Goal: Feedback & Contribution: Submit feedback/report problem

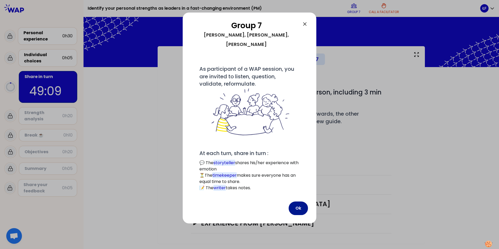
click at [300, 202] on button "Ok" at bounding box center [298, 209] width 19 height 14
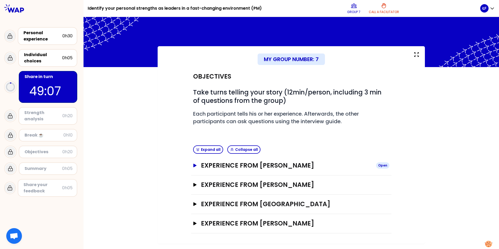
click at [196, 164] on icon "button" at bounding box center [195, 166] width 4 height 4
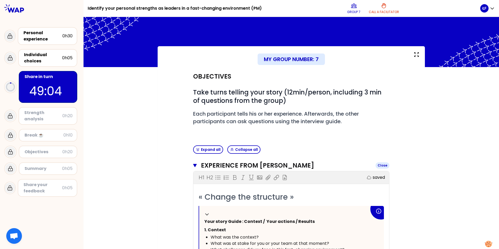
click at [195, 164] on button "Experience from [PERSON_NAME]" at bounding box center [291, 165] width 196 height 8
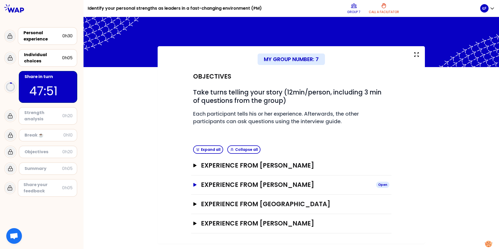
click at [196, 183] on icon "button" at bounding box center [195, 185] width 4 height 4
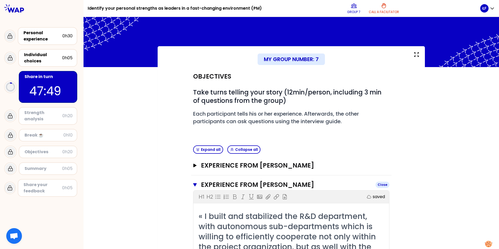
click at [193, 185] on icon "button" at bounding box center [195, 184] width 4 height 3
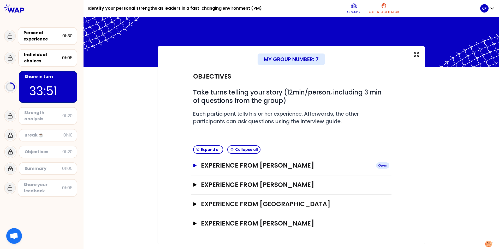
click at [195, 166] on icon "button" at bounding box center [194, 166] width 3 height 4
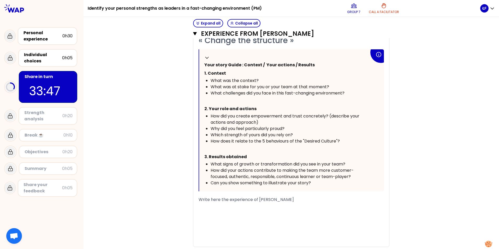
scroll to position [183, 0]
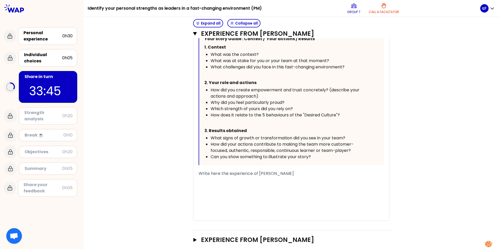
click at [240, 176] on span "Write here the experience of [PERSON_NAME]" at bounding box center [246, 173] width 95 height 6
click at [287, 175] on div "Write here the experience of [PERSON_NAME]" at bounding box center [291, 173] width 185 height 6
click at [475, 80] on div "My group number: 7 Objectives # Take turns telling your story (12min/person, in…" at bounding box center [292, 80] width 416 height 435
click at [462, 92] on div "My group number: 7 Objectives # Take turns telling your story (12min/person, in…" at bounding box center [292, 80] width 416 height 435
click at [451, 112] on div "My group number: 7 Objectives # Take turns telling your story (12min/person, in…" at bounding box center [292, 80] width 416 height 435
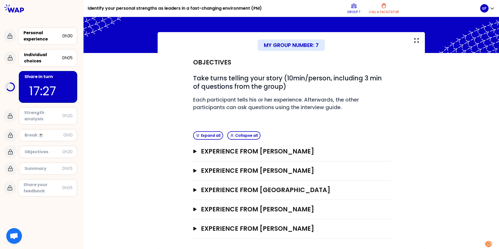
scroll to position [14, 0]
click at [193, 150] on icon "button" at bounding box center [195, 152] width 4 height 4
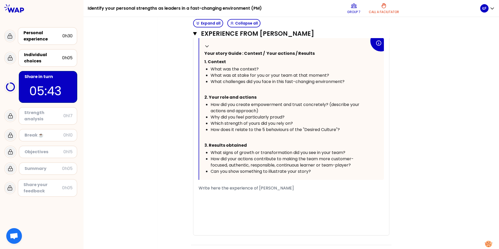
scroll to position [249, 0]
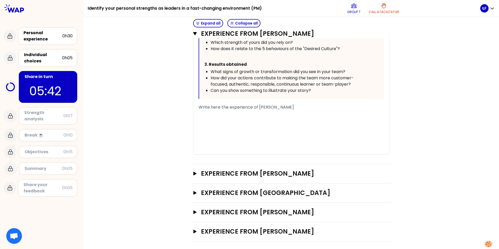
click at [213, 110] on div "﻿" at bounding box center [291, 113] width 185 height 6
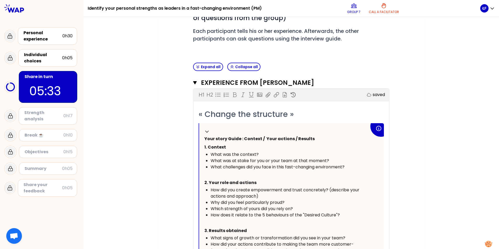
scroll to position [131, 0]
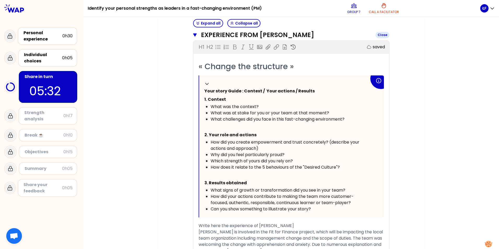
click at [193, 36] on icon "button" at bounding box center [195, 34] width 4 height 3
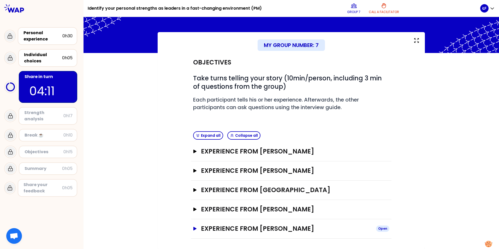
click at [195, 228] on icon "button" at bounding box center [195, 229] width 4 height 4
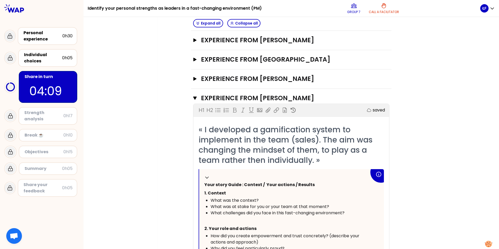
scroll to position [275, 0]
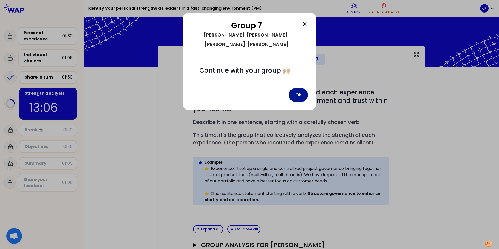
click at [298, 88] on button "Ok" at bounding box center [298, 95] width 19 height 14
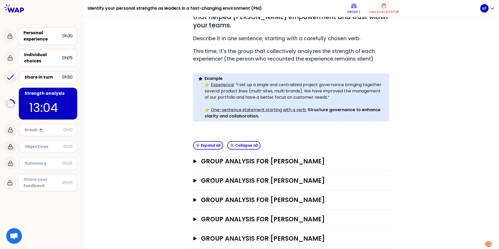
scroll to position [85, 0]
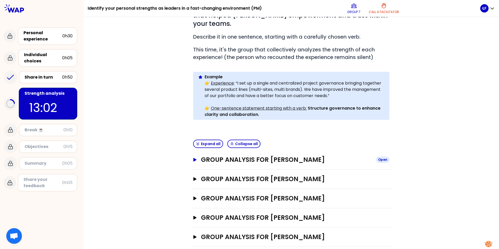
click at [193, 158] on icon "button" at bounding box center [194, 160] width 3 height 4
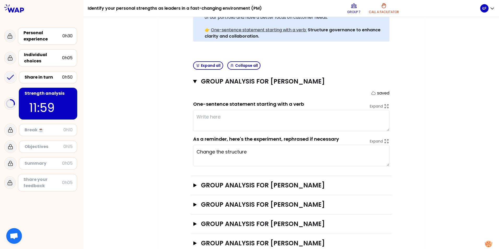
scroll to position [138, 0]
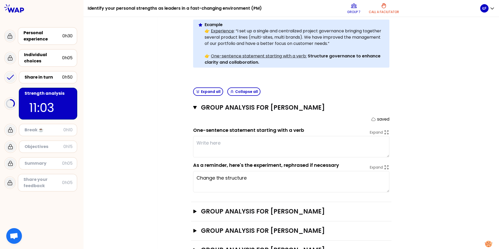
click at [198, 137] on textarea at bounding box center [291, 146] width 196 height 21
click at [209, 136] on textarea at bounding box center [291, 146] width 196 height 21
type textarea "Explain the aim of the project with engagement and clarity"
click at [435, 145] on div "My group number: 7 Objectives # As a group, identify the strength behind each e…" at bounding box center [292, 99] width 416 height 381
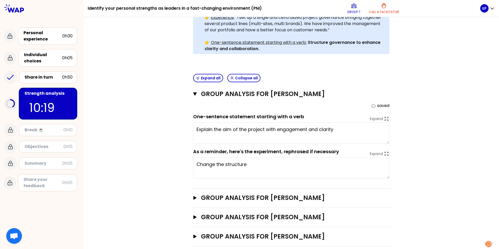
scroll to position [164, 0]
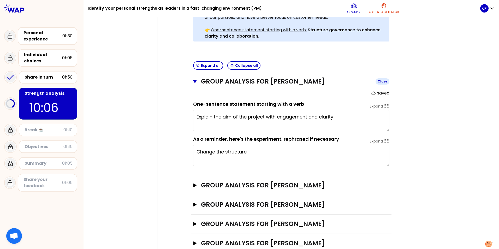
click at [193, 80] on icon "button" at bounding box center [195, 81] width 4 height 3
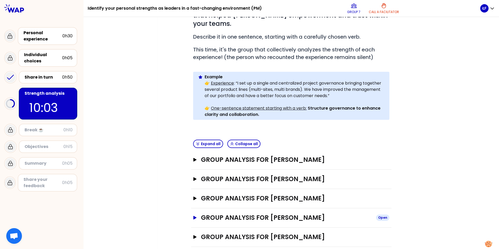
click at [193, 216] on icon "button" at bounding box center [194, 218] width 3 height 4
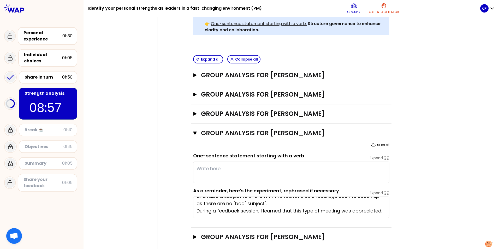
scroll to position [21, 0]
click at [194, 132] on icon "button" at bounding box center [195, 133] width 4 height 3
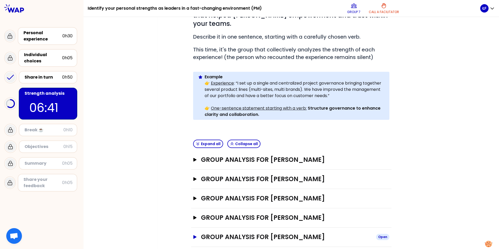
click at [193, 235] on icon "button" at bounding box center [194, 237] width 3 height 4
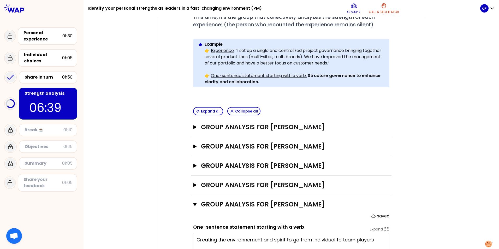
scroll to position [164, 0]
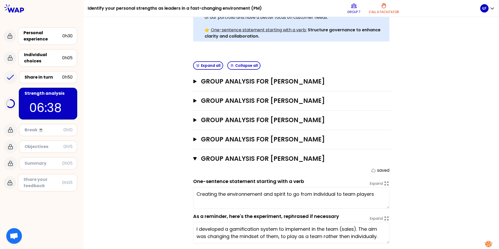
type textarea "Creating the environnement and spirit to go from individual to team players."
click at [193, 157] on icon "button" at bounding box center [195, 158] width 4 height 3
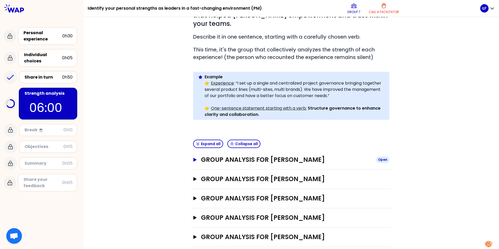
click at [193, 158] on icon "button" at bounding box center [194, 160] width 3 height 4
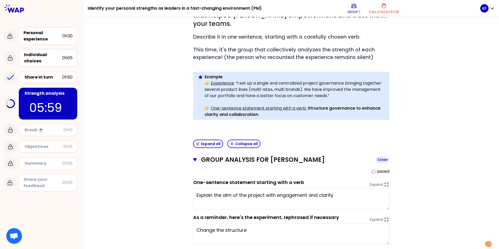
click at [194, 158] on icon "button" at bounding box center [195, 159] width 4 height 3
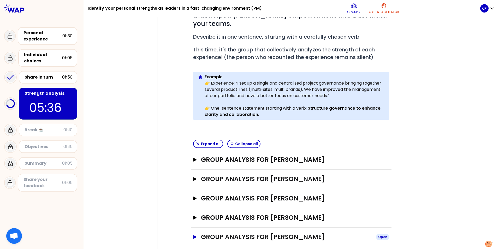
click at [194, 235] on icon "button" at bounding box center [195, 237] width 4 height 4
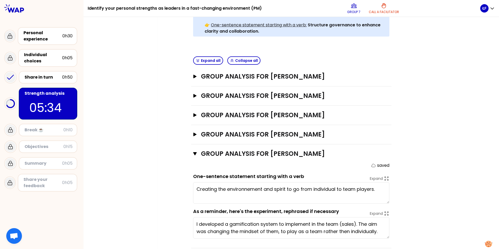
scroll to position [170, 0]
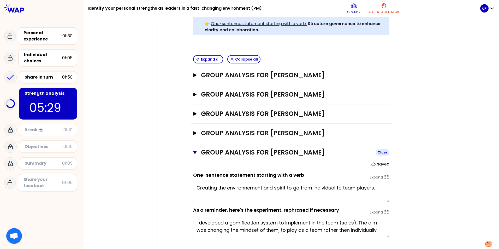
click at [194, 151] on icon "button" at bounding box center [195, 152] width 4 height 3
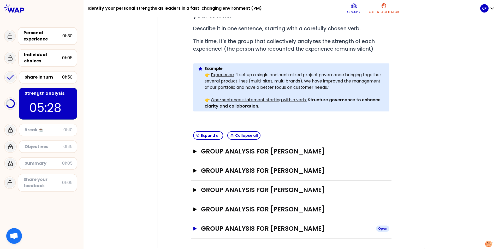
scroll to position [85, 0]
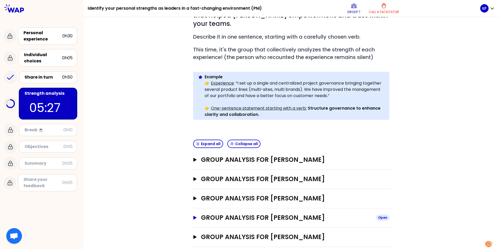
click at [194, 216] on icon "button" at bounding box center [195, 218] width 4 height 4
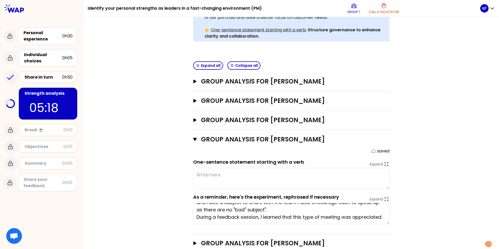
scroll to position [0, 0]
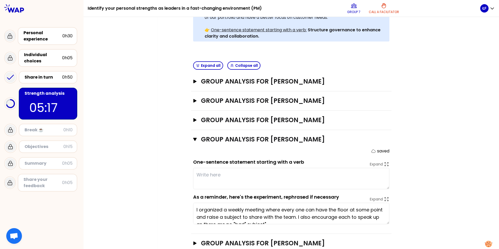
click at [420, 192] on div "My group number: 7 Objectives # As a group, identify the strength behind each e…" at bounding box center [291, 73] width 267 height 381
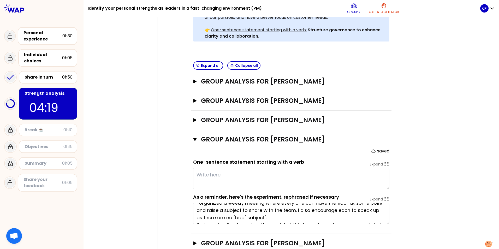
scroll to position [10, 0]
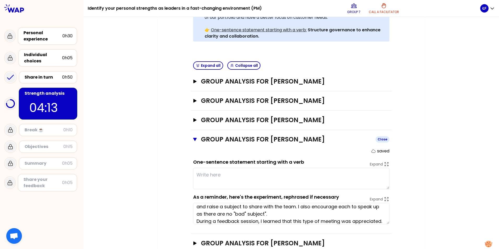
click at [193, 138] on icon "button" at bounding box center [195, 139] width 4 height 3
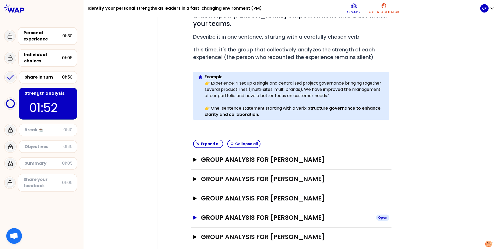
click at [193, 216] on icon "button" at bounding box center [195, 218] width 4 height 4
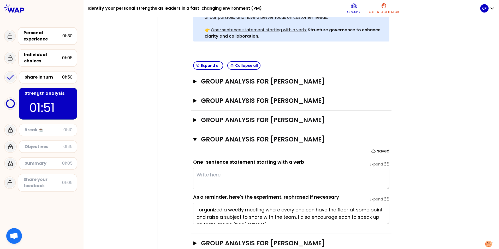
click at [210, 168] on textarea at bounding box center [291, 178] width 196 height 21
type textarea "Keep individuals together and learn from experiences"
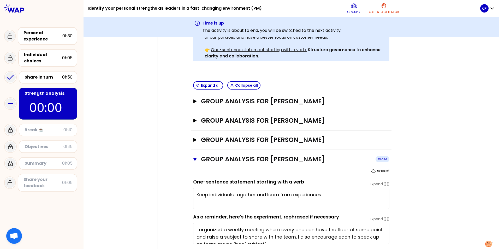
click at [193, 158] on icon "button" at bounding box center [195, 159] width 4 height 3
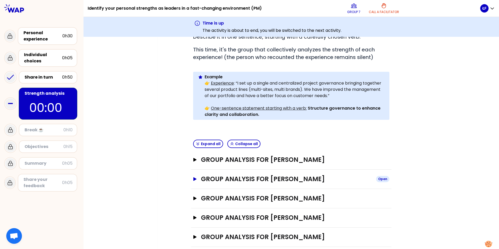
click at [193, 177] on icon "button" at bounding box center [194, 179] width 3 height 4
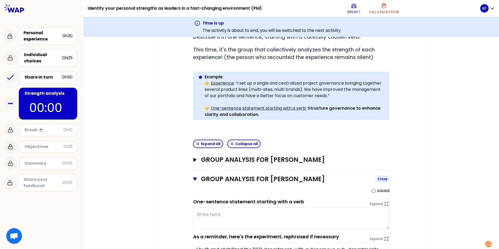
click at [193, 177] on icon "button" at bounding box center [195, 179] width 4 height 4
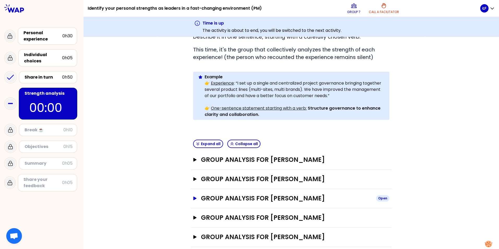
click at [193, 197] on icon "button" at bounding box center [194, 199] width 3 height 4
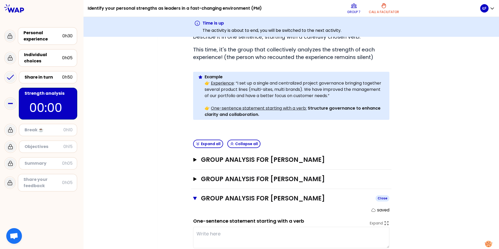
click at [193, 197] on icon "button" at bounding box center [195, 198] width 4 height 3
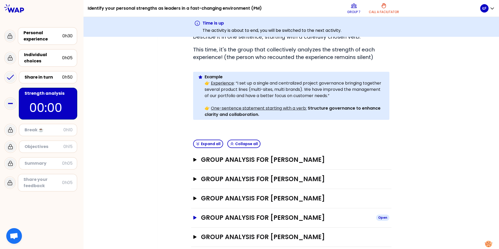
click at [193, 216] on icon "button" at bounding box center [194, 218] width 3 height 4
click at [193, 216] on icon "button" at bounding box center [195, 217] width 4 height 3
click at [193, 233] on button "Group analysis for [PERSON_NAME] Open" at bounding box center [291, 237] width 196 height 8
click at [193, 235] on icon "button" at bounding box center [195, 236] width 4 height 3
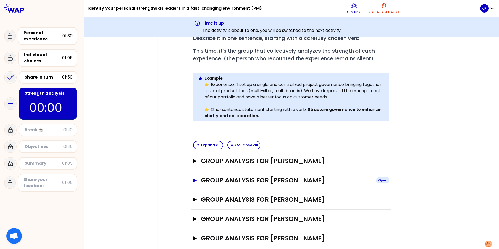
click at [193, 179] on icon "button" at bounding box center [194, 181] width 3 height 4
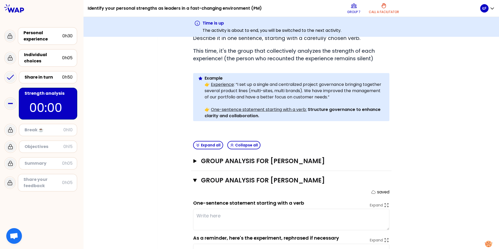
click at [208, 209] on textarea at bounding box center [291, 219] width 196 height 21
type textarea "Formulate expectations clearly and transparently"
click at [441, 169] on div "My group number: 7 Objectives # As a group, identify the strength behind each e…" at bounding box center [292, 152] width 416 height 381
click at [194, 178] on icon "button" at bounding box center [195, 180] width 4 height 4
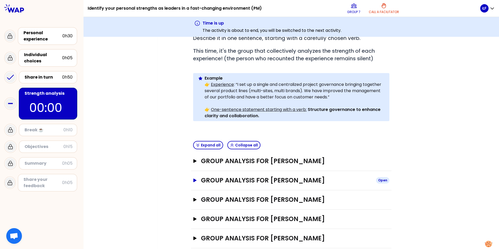
click at [195, 176] on button "Group analysis for [PERSON_NAME] Open" at bounding box center [291, 180] width 196 height 8
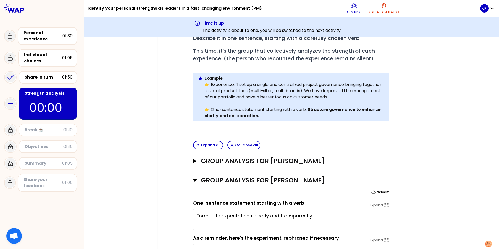
click at [318, 209] on textarea "Formulate expectations clearly and transparently" at bounding box center [291, 219] width 196 height 21
type textarea "Formulate expectations clearly and transparently on both sides"
click at [193, 179] on icon "button" at bounding box center [195, 180] width 4 height 3
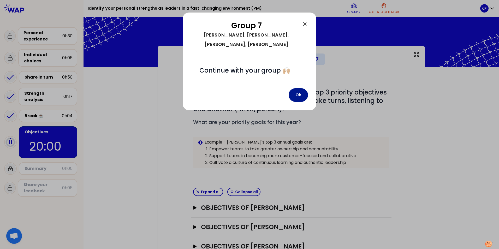
click at [297, 88] on button "Ok" at bounding box center [298, 95] width 19 height 14
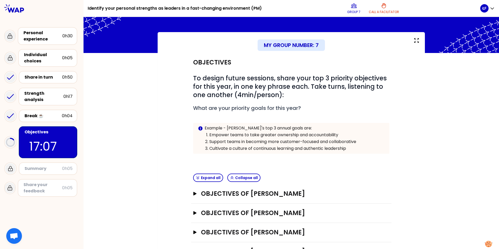
scroll to position [56, 0]
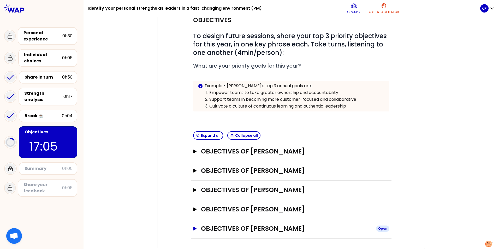
click at [193, 227] on button "Objectives of [PERSON_NAME] Open" at bounding box center [291, 229] width 196 height 8
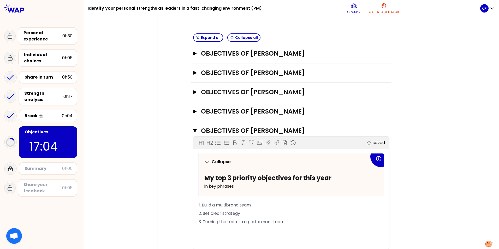
scroll to position [175, 0]
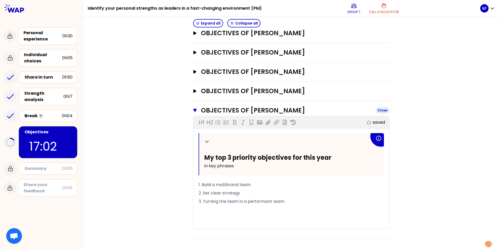
click at [193, 110] on icon "button" at bounding box center [195, 110] width 4 height 3
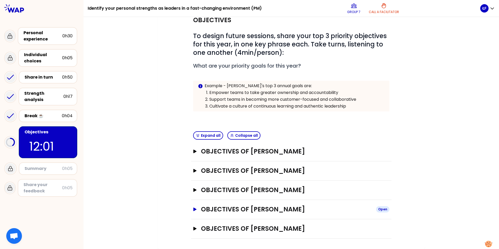
click at [195, 208] on icon "button" at bounding box center [195, 210] width 4 height 4
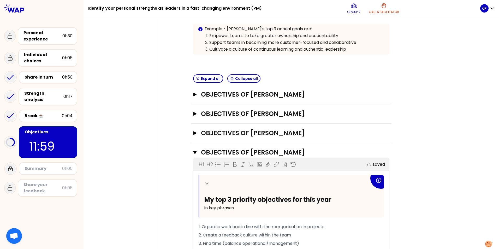
scroll to position [135, 0]
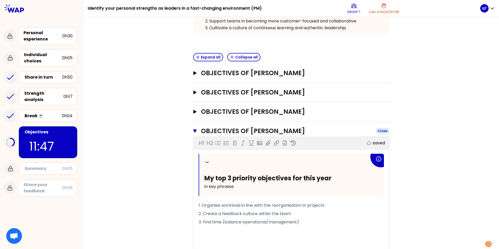
click at [193, 131] on icon "button" at bounding box center [195, 130] width 4 height 3
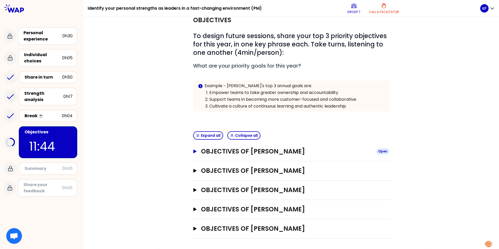
click at [193, 152] on icon "button" at bounding box center [194, 152] width 3 height 4
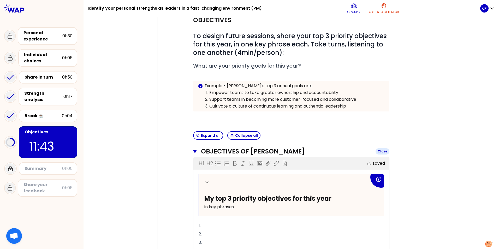
click at [193, 152] on icon "button" at bounding box center [195, 151] width 4 height 3
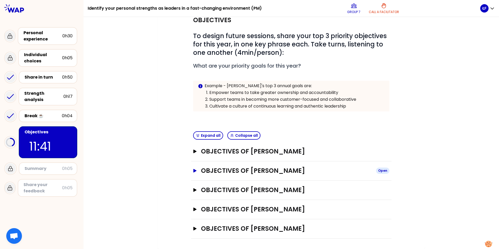
click at [193, 170] on icon "button" at bounding box center [194, 171] width 3 height 4
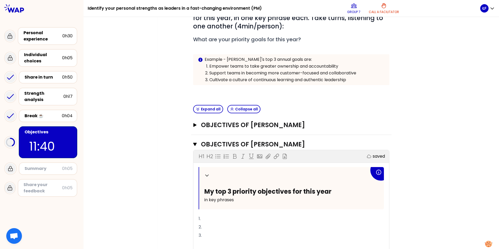
scroll to position [135, 0]
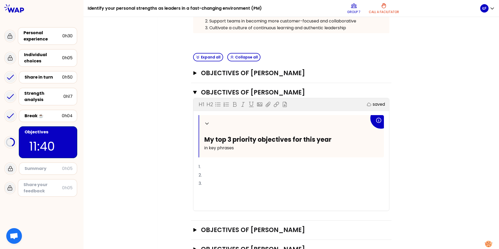
click at [208, 169] on p "1." at bounding box center [291, 167] width 185 height 8
click at [248, 166] on span "1. Understand the needs of the new deprtment" at bounding box center [247, 167] width 96 height 6
click at [351, 168] on p "1. Understand the needs and possible optimizations of the new deprtment" at bounding box center [291, 167] width 185 height 8
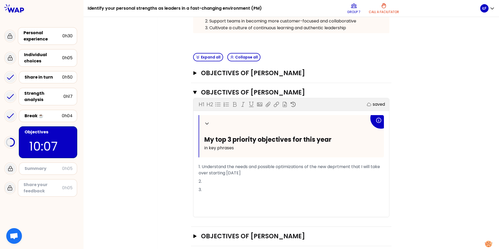
click at [203, 182] on p "2." at bounding box center [291, 181] width 185 height 8
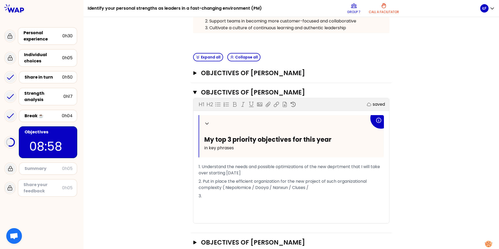
click at [319, 186] on p "2. Put in place the efficient organization for the new project of such organiza…" at bounding box center [291, 184] width 185 height 15
click at [203, 194] on p "3." at bounding box center [291, 196] width 185 height 8
click at [211, 197] on p "3." at bounding box center [291, 196] width 185 height 8
click at [204, 196] on span "3. Prpare the substitue person for my position in" at bounding box center [248, 196] width 98 height 6
click at [302, 194] on p "3. Perpare the substitue person for my position in" at bounding box center [291, 196] width 185 height 8
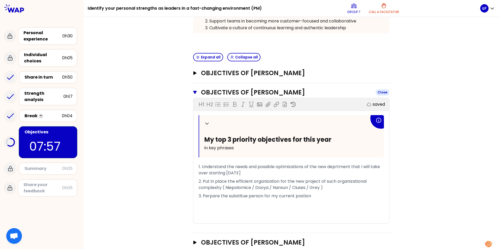
click at [193, 91] on icon "button" at bounding box center [195, 92] width 4 height 4
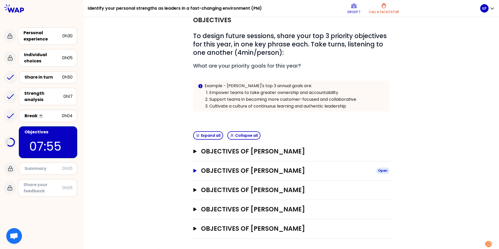
click at [193, 171] on icon "button" at bounding box center [194, 171] width 3 height 4
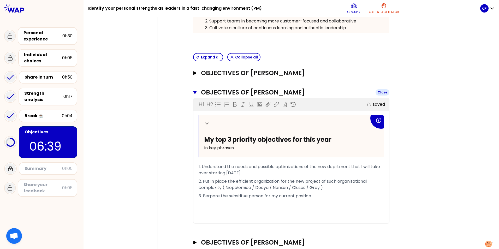
click at [193, 93] on icon "button" at bounding box center [195, 92] width 4 height 3
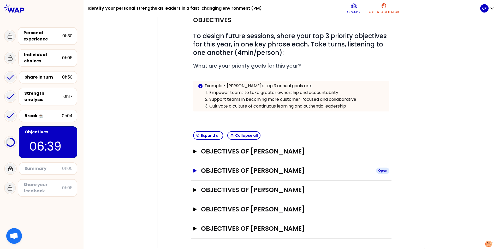
scroll to position [56, 0]
click at [193, 151] on icon "button" at bounding box center [194, 152] width 3 height 4
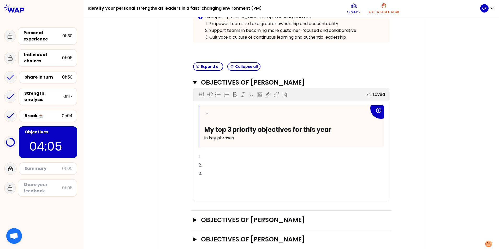
scroll to position [135, 0]
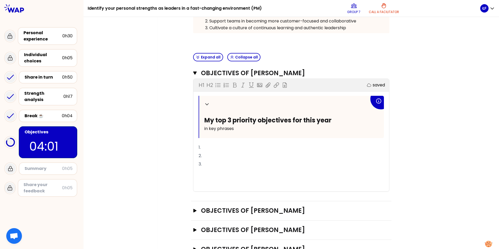
click at [205, 148] on p "1." at bounding box center [291, 147] width 185 height 8
click at [265, 146] on span "1. To keep the team together and motivated in the new structure" at bounding box center [266, 147] width 134 height 6
click at [280, 148] on span "1. To keep the team together, motivated in the new structure" at bounding box center [262, 147] width 126 height 6
click at [419, 129] on div "My group number: 7 Objectives # To design future sessions, share your top 3 pri…" at bounding box center [291, 99] width 267 height 377
click at [421, 159] on div "My group number: 7 Objectives # To design future sessions, share your top 3 pri…" at bounding box center [291, 99] width 267 height 377
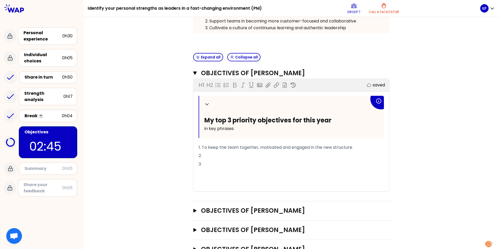
click at [155, 190] on div "My group number: 7 Objectives # To design future sessions, share your top 3 pri…" at bounding box center [292, 99] width 416 height 377
click at [193, 72] on icon "button" at bounding box center [195, 73] width 4 height 3
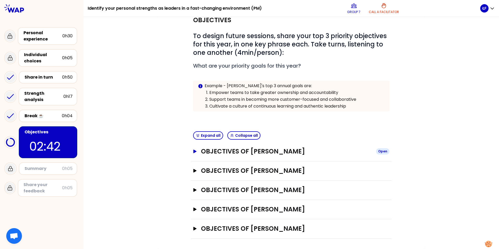
click at [194, 151] on icon "button" at bounding box center [194, 152] width 3 height 4
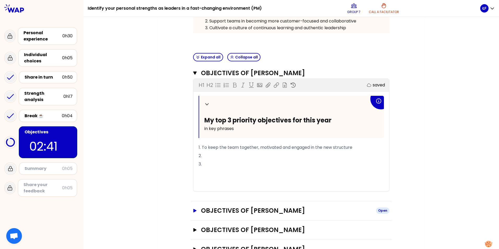
click at [193, 210] on icon "button" at bounding box center [194, 211] width 3 height 4
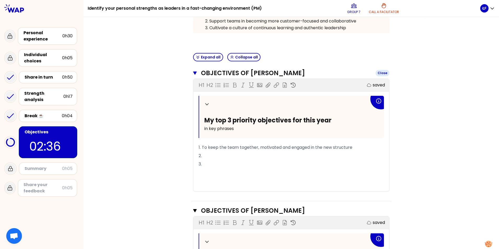
click at [193, 73] on icon "button" at bounding box center [195, 73] width 4 height 4
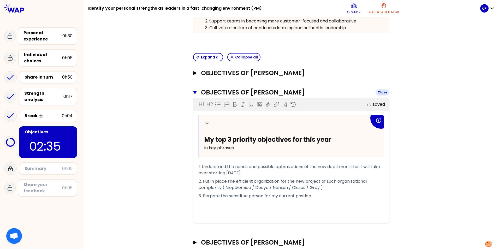
click at [194, 93] on icon "button" at bounding box center [195, 92] width 4 height 3
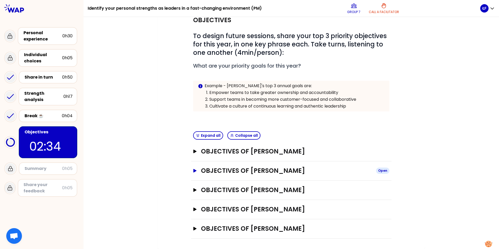
scroll to position [56, 0]
click at [195, 152] on icon "button" at bounding box center [195, 152] width 4 height 4
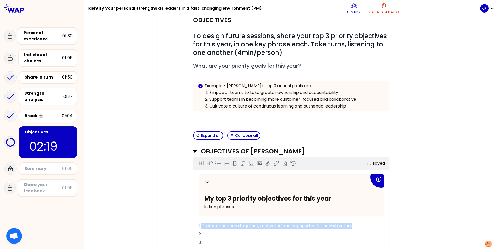
drag, startPoint x: 358, startPoint y: 225, endPoint x: 199, endPoint y: 225, distance: 159.0
click at [199, 225] on p "1. To keep the team together, motivated and engaged in the new structure" at bounding box center [291, 226] width 185 height 8
click at [436, 213] on div "My group number: 7 Objectives # To design future sessions, share your top 3 pri…" at bounding box center [292, 178] width 416 height 377
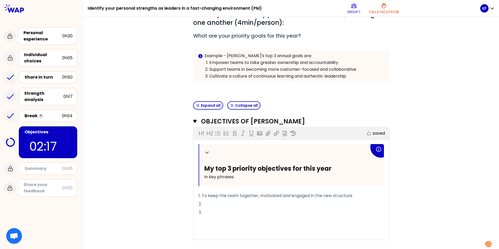
scroll to position [109, 0]
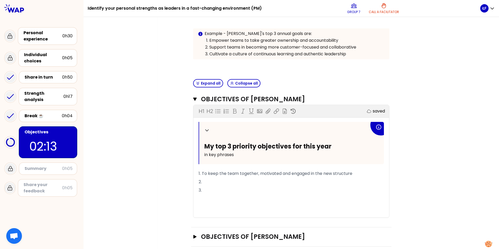
click at [202, 181] on p "2." at bounding box center [291, 182] width 185 height 8
click at [203, 188] on p "3." at bounding box center [291, 190] width 185 height 8
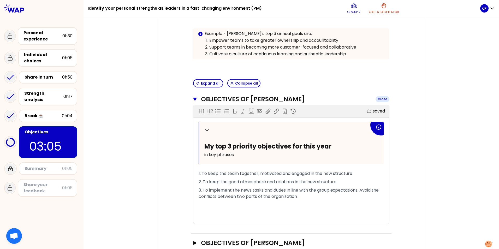
click at [193, 99] on icon "button" at bounding box center [195, 99] width 4 height 3
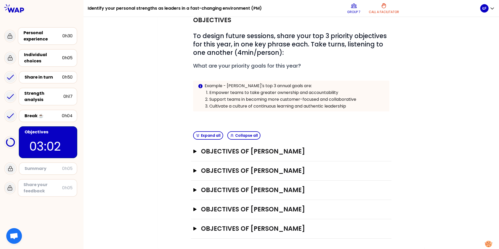
click at [191, 228] on div "Objectives of [PERSON_NAME] Open" at bounding box center [291, 228] width 200 height 19
click at [193, 229] on icon "button" at bounding box center [194, 229] width 3 height 4
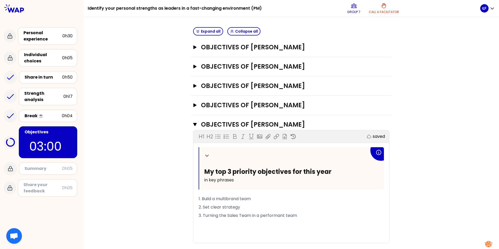
scroll to position [161, 0]
click at [193, 123] on icon "button" at bounding box center [195, 124] width 4 height 3
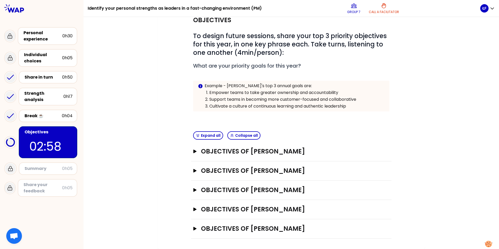
scroll to position [56, 0]
click at [193, 210] on icon "button" at bounding box center [194, 210] width 3 height 4
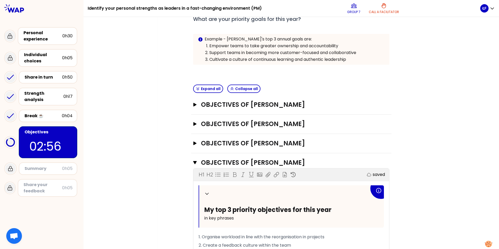
scroll to position [175, 0]
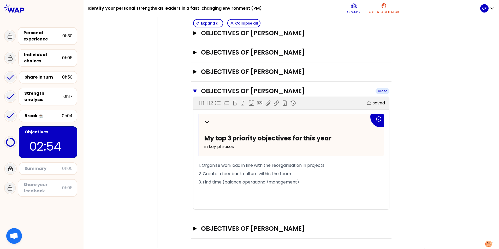
click at [194, 90] on icon "button" at bounding box center [195, 91] width 4 height 3
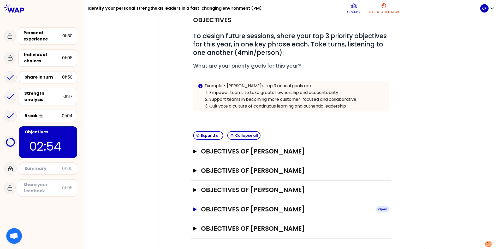
scroll to position [56, 0]
click at [194, 190] on icon "button" at bounding box center [194, 190] width 3 height 4
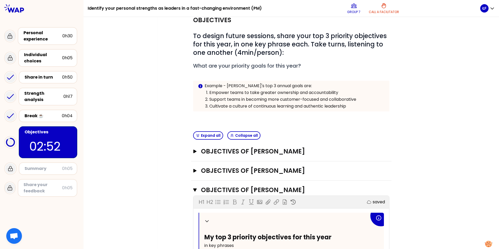
scroll to position [161, 0]
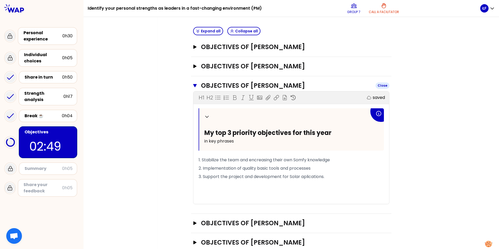
click at [193, 86] on icon "button" at bounding box center [195, 85] width 4 height 3
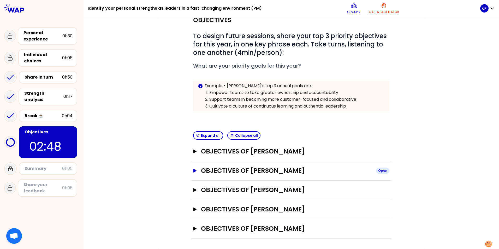
click at [193, 170] on icon "button" at bounding box center [194, 171] width 3 height 4
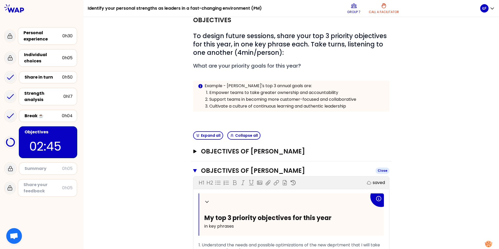
click at [193, 170] on icon "button" at bounding box center [195, 170] width 4 height 3
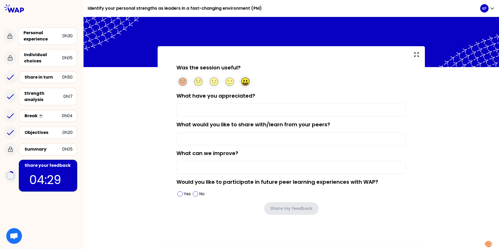
click at [246, 84] on icon at bounding box center [245, 84] width 5 height 1
click at [226, 109] on input "What have you appreciated?" at bounding box center [291, 110] width 230 height 13
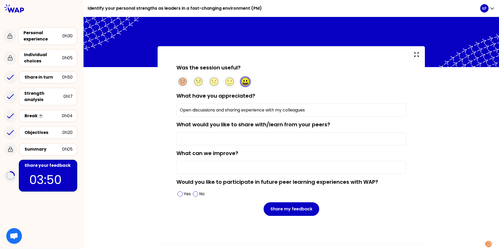
type input "Open discussions and sharing experience with my colleagues"
click at [199, 141] on input "What would you like to share with/learn from your peers?" at bounding box center [291, 138] width 230 height 13
click at [205, 166] on input "What can we improve?" at bounding box center [291, 167] width 230 height 13
type input "-"
click at [179, 194] on span at bounding box center [180, 193] width 5 height 5
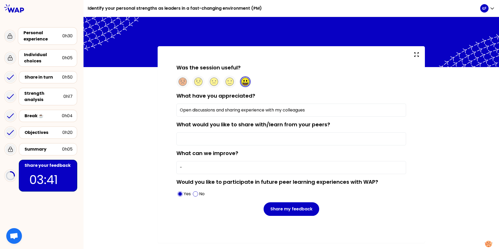
click at [189, 138] on input "What would you like to share with/learn from your peers?" at bounding box center [291, 138] width 230 height 13
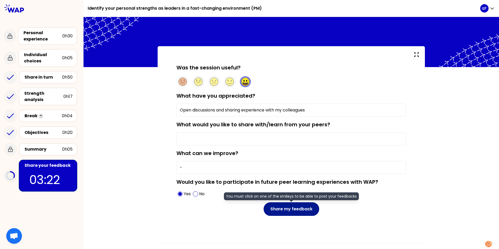
click at [286, 212] on button "Share my feedback" at bounding box center [292, 209] width 56 height 14
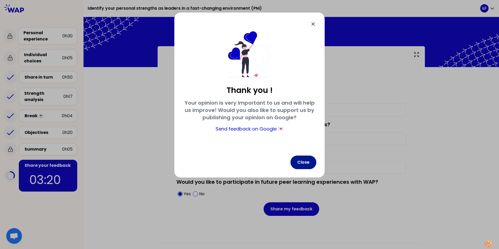
click at [297, 164] on button "Close" at bounding box center [304, 163] width 26 height 14
